Goal: Transaction & Acquisition: Purchase product/service

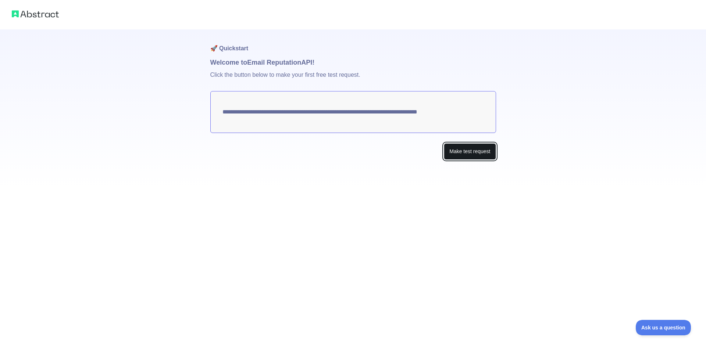
click at [458, 155] on button "Make test request" at bounding box center [470, 151] width 52 height 17
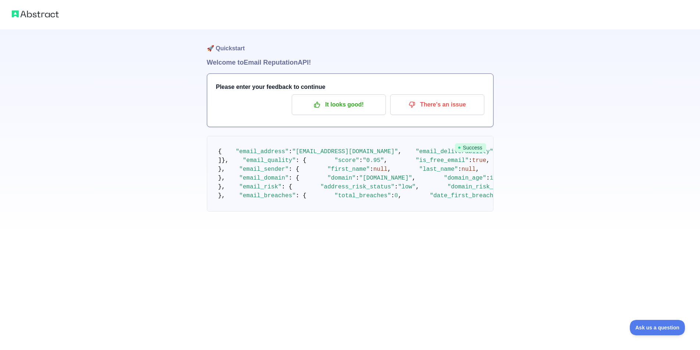
scroll to position [11, 0]
click at [473, 143] on span "Success" at bounding box center [470, 147] width 31 height 9
click at [465, 143] on span "Success" at bounding box center [470, 147] width 31 height 9
click at [343, 99] on p "It looks good!" at bounding box center [338, 105] width 83 height 12
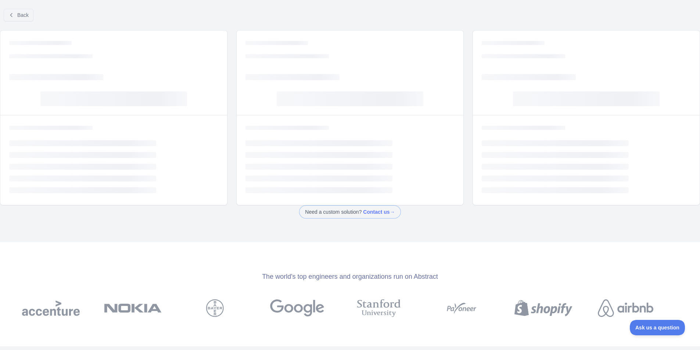
drag, startPoint x: 345, startPoint y: 115, endPoint x: 337, endPoint y: 112, distance: 8.3
click at [345, 114] on div "Loading... Loading... Loading... Loading..." at bounding box center [350, 73] width 227 height 85
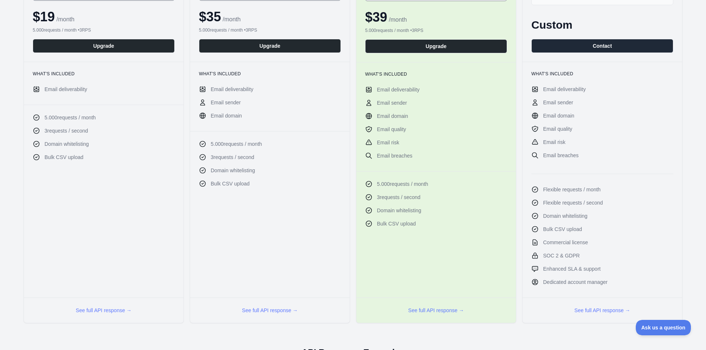
scroll to position [37, 0]
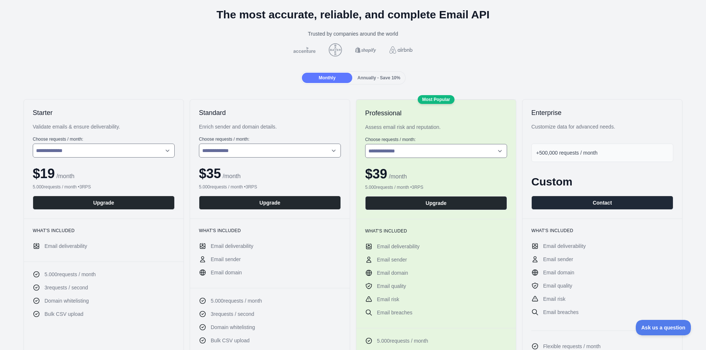
drag, startPoint x: 214, startPoint y: 69, endPoint x: 301, endPoint y: 109, distance: 96.4
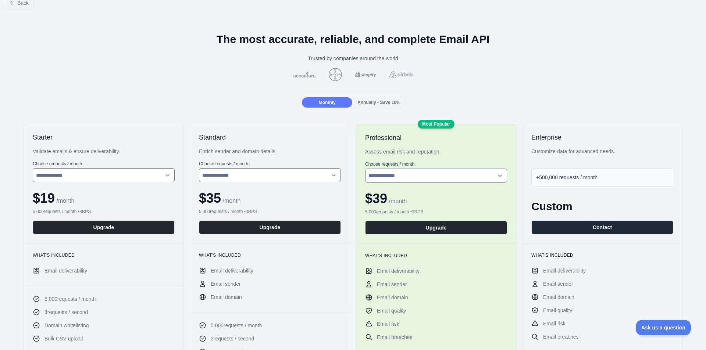
scroll to position [0, 0]
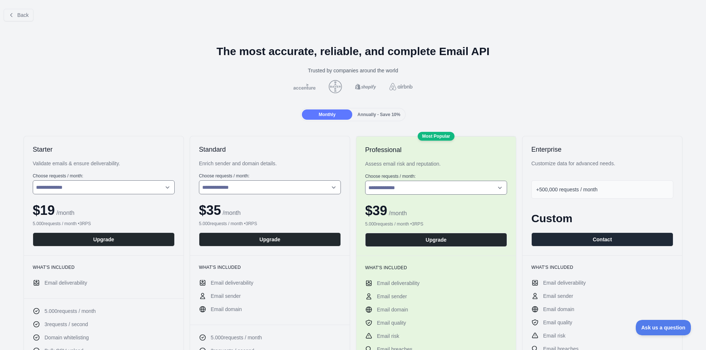
click at [324, 115] on span "Monthly" at bounding box center [327, 114] width 17 height 5
click at [375, 117] on span "Annually - Save 10%" at bounding box center [378, 114] width 43 height 5
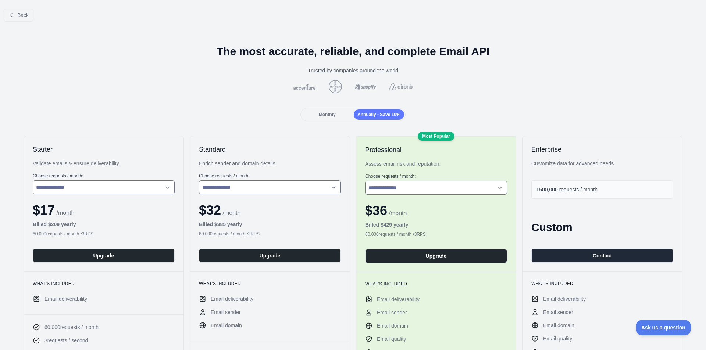
click at [333, 112] on span "Monthly" at bounding box center [327, 114] width 17 height 5
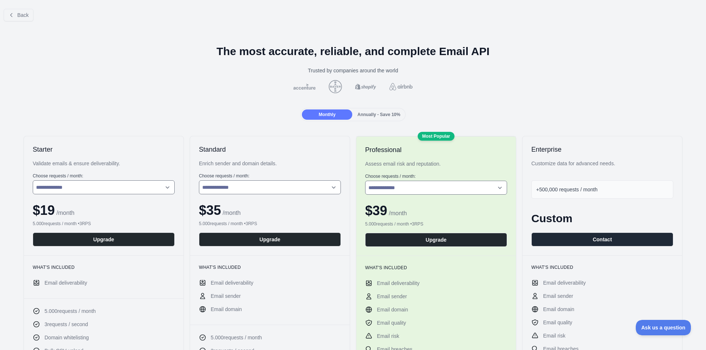
click at [366, 116] on span "Annually - Save 10%" at bounding box center [378, 114] width 43 height 5
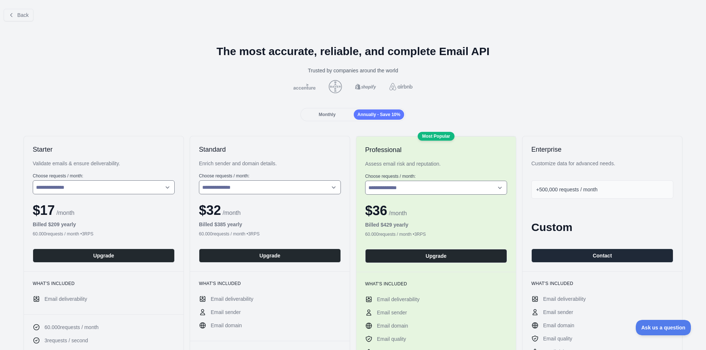
click at [326, 115] on span "Monthly" at bounding box center [327, 114] width 17 height 5
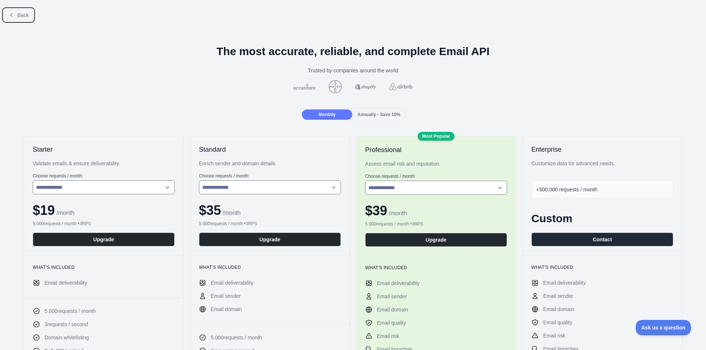
drag, startPoint x: 28, startPoint y: 17, endPoint x: 165, endPoint y: 68, distance: 146.9
click at [29, 18] on button "Back" at bounding box center [19, 15] width 30 height 12
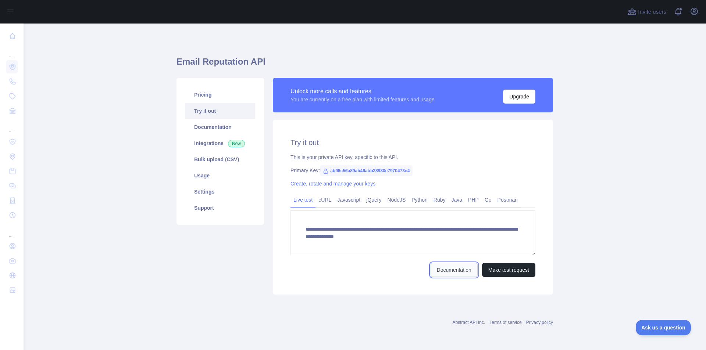
click at [444, 270] on link "Documentation" at bounding box center [453, 270] width 47 height 14
